Goal: Information Seeking & Learning: Learn about a topic

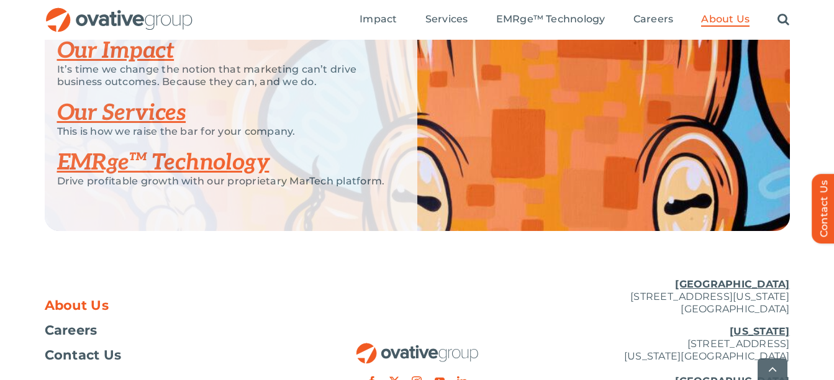
scroll to position [2671, 0]
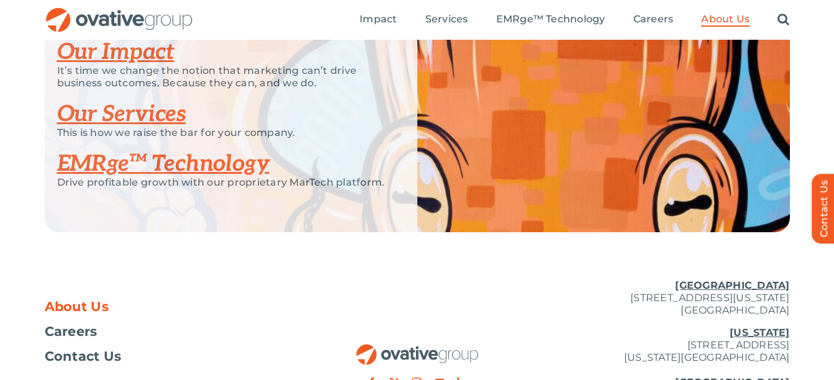
click at [142, 66] on link "Our Impact" at bounding box center [115, 52] width 117 height 27
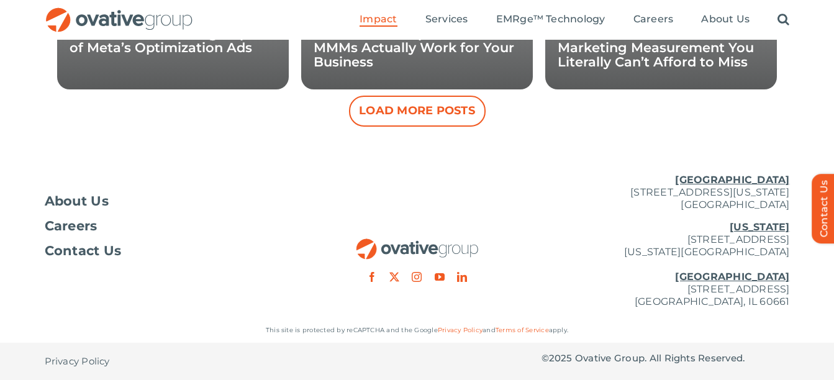
scroll to position [1440, 0]
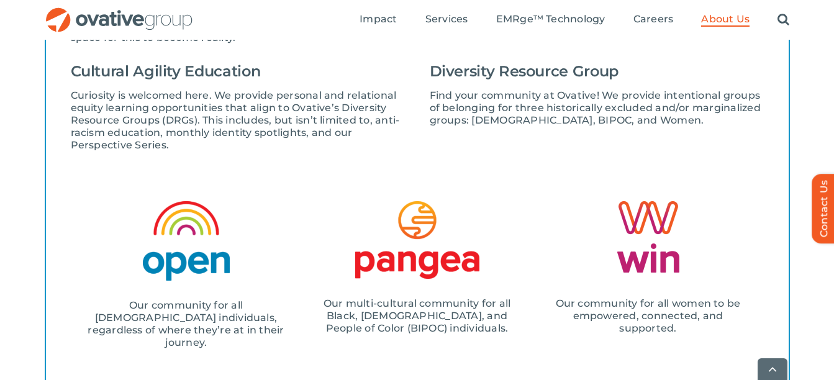
scroll to position [1570, 0]
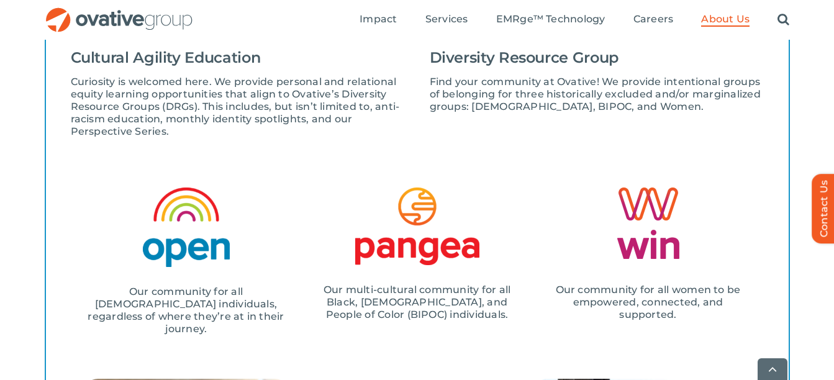
click at [414, 207] on img at bounding box center [417, 227] width 124 height 78
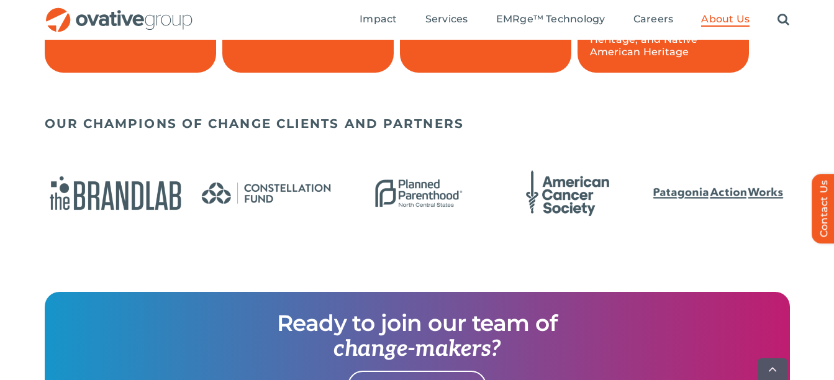
scroll to position [1021, 0]
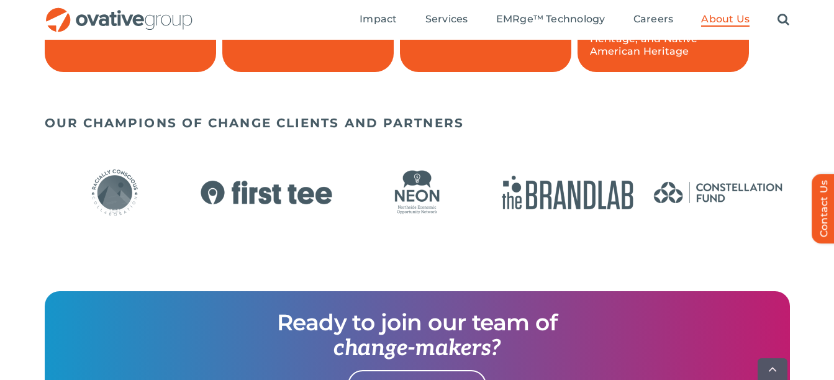
click at [422, 188] on img "1 / 24" at bounding box center [417, 192] width 143 height 58
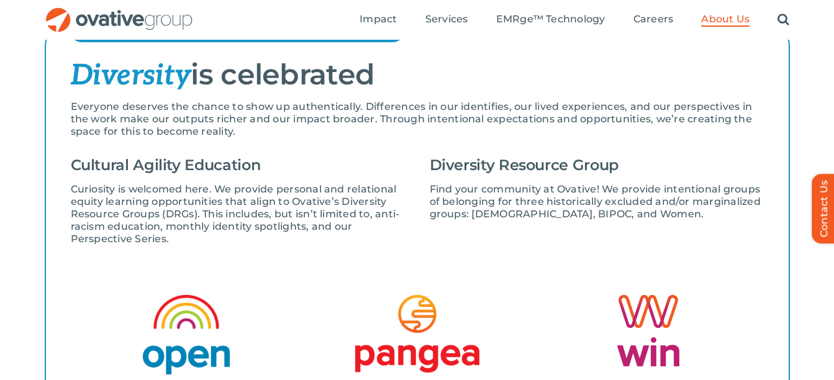
scroll to position [1462, 0]
